Goal: Information Seeking & Learning: Learn about a topic

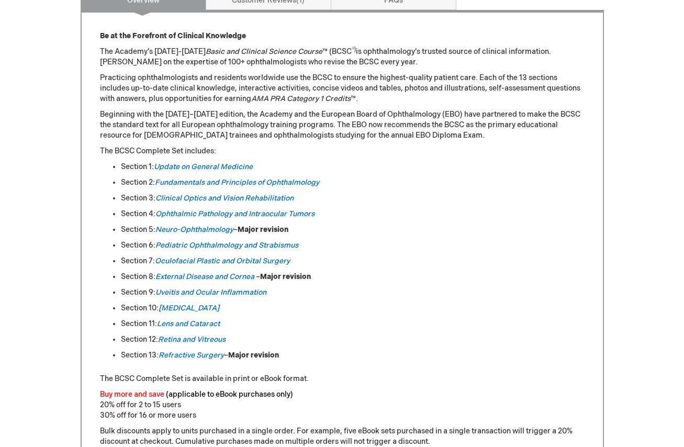
scroll to position [475, 0]
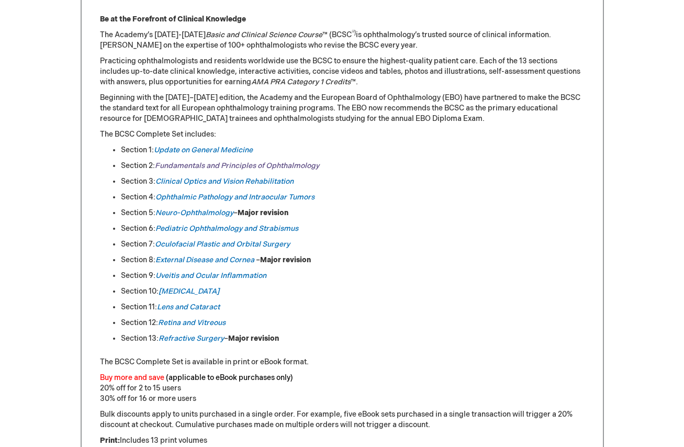
click at [197, 164] on link "Fundamentals and Principles of Ophthalmology" at bounding box center [237, 165] width 164 height 9
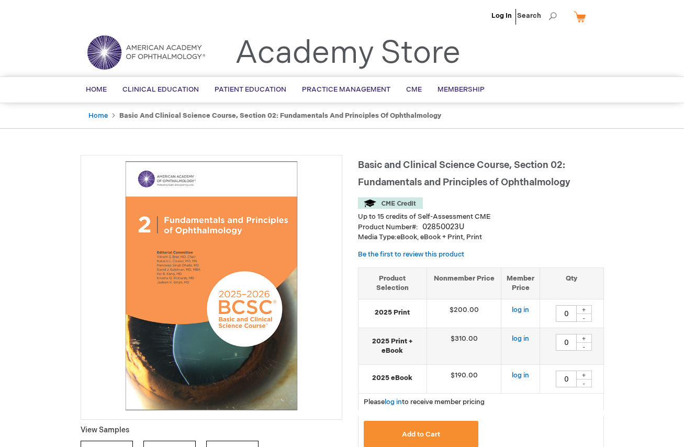
click at [583, 181] on h1 "Basic and Clinical Science Course, Section 02: Fundamentals and Principles of O…" at bounding box center [481, 172] width 246 height 35
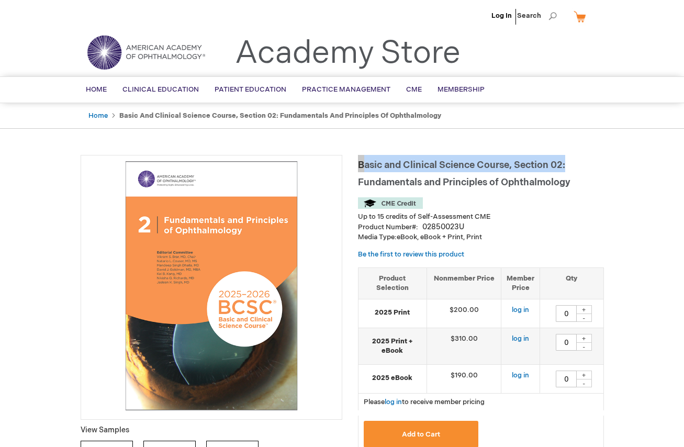
drag, startPoint x: 573, startPoint y: 162, endPoint x: 358, endPoint y: 165, distance: 215.0
click at [358, 165] on h1 "Basic and Clinical Science Course, Section 02: Fundamentals and Principles of O…" at bounding box center [481, 172] width 246 height 35
copy span "Basic and Clinical Science Course, Section 02:"
